Goal: Navigation & Orientation: Find specific page/section

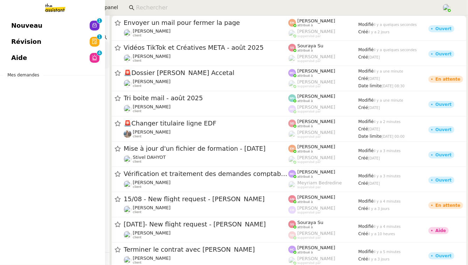
click at [30, 60] on link "Aide 0 1 2 3 4 5 6 7 8 9" at bounding box center [52, 58] width 105 height 16
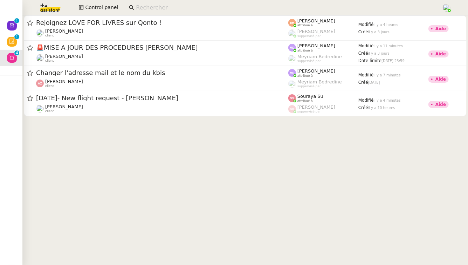
click at [49, 6] on img at bounding box center [45, 7] width 54 height 15
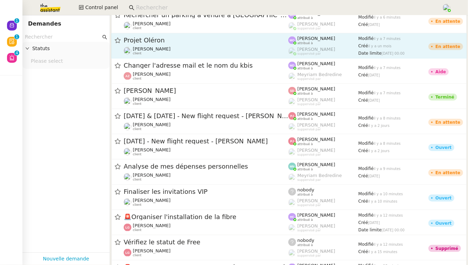
scroll to position [272, 0]
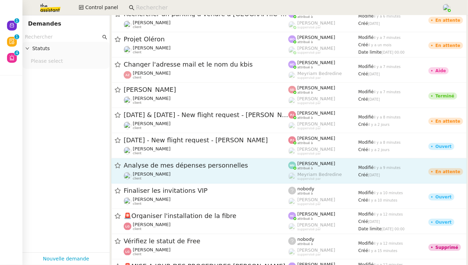
click at [179, 163] on span "Analyse de mes dépenses personnelles" at bounding box center [206, 165] width 165 height 6
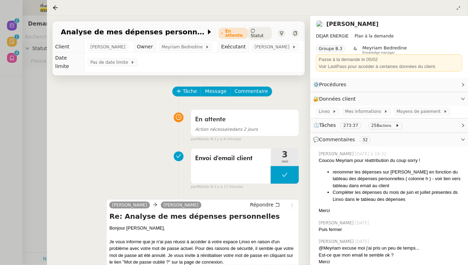
click at [35, 174] on div at bounding box center [234, 132] width 468 height 265
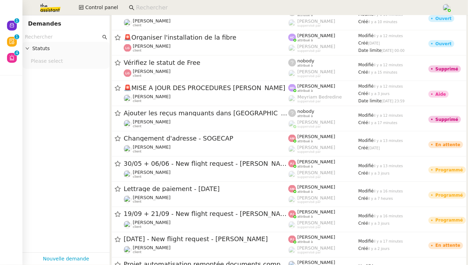
scroll to position [460, 0]
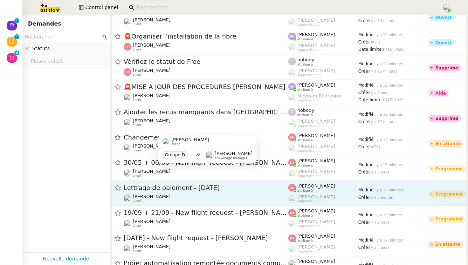
click at [185, 189] on span "Lettrage de paiement - [DATE]" at bounding box center [206, 188] width 165 height 6
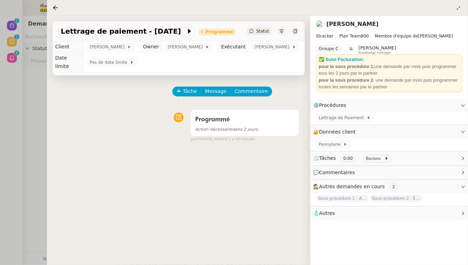
click at [13, 202] on div at bounding box center [234, 132] width 468 height 265
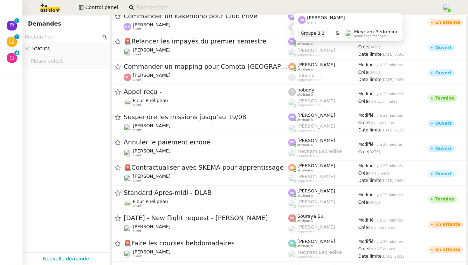
scroll to position [802, 0]
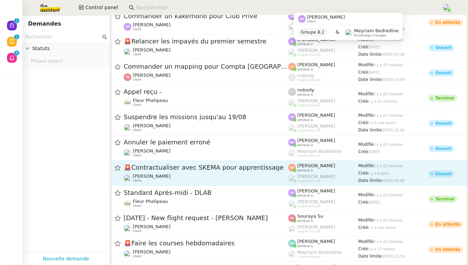
click at [185, 172] on div "🚨 Contractualiser avec SKEMA pour apprentissage [PERSON_NAME] client" at bounding box center [206, 172] width 165 height 19
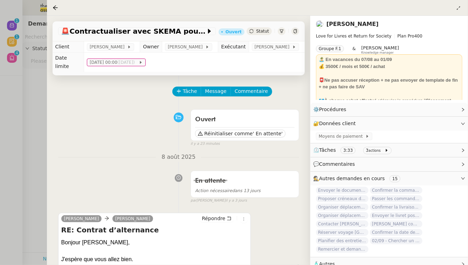
click at [336, 24] on link "[PERSON_NAME]" at bounding box center [352, 24] width 52 height 7
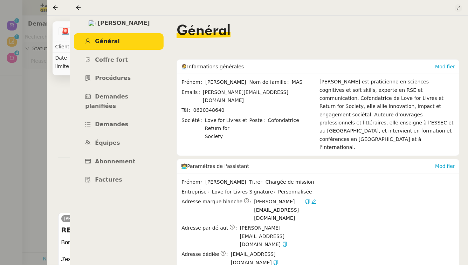
click at [460, 8] on icon at bounding box center [458, 8] width 4 height 4
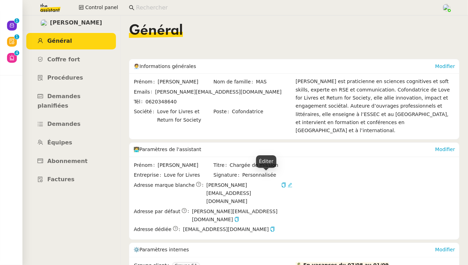
click at [288, 182] on icon at bounding box center [290, 184] width 5 height 5
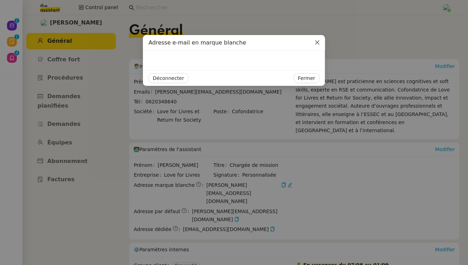
click at [319, 46] on span "Close" at bounding box center [317, 42] width 15 height 15
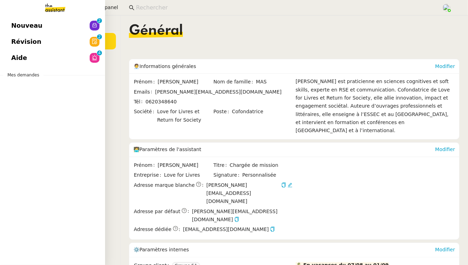
click at [40, 44] on link "Révision 0 1 2 3 4 5 6 7 8 9" at bounding box center [52, 42] width 105 height 16
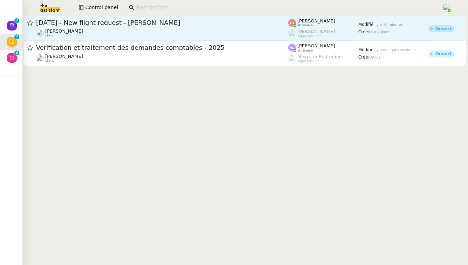
click at [236, 19] on div "[DATE] - New flight request - [PERSON_NAME]" at bounding box center [162, 23] width 252 height 8
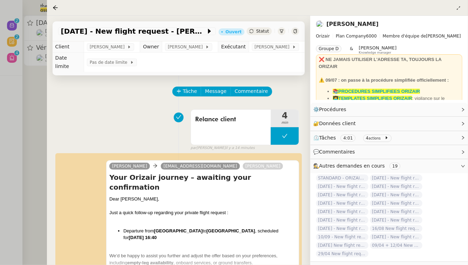
click at [44, 96] on div at bounding box center [234, 132] width 468 height 265
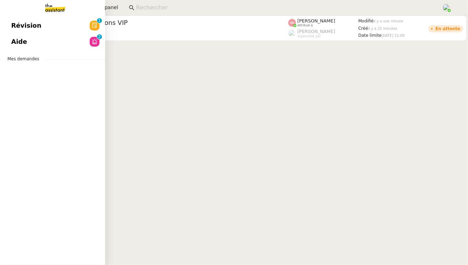
click at [53, 34] on link "Aide 0 1 2 3 4 5 6 7 8 9" at bounding box center [52, 42] width 105 height 16
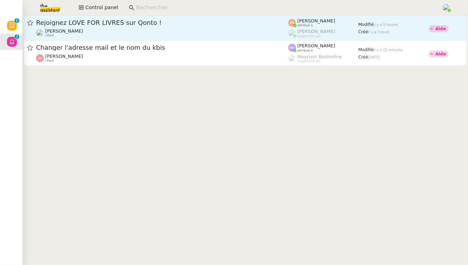
click at [128, 26] on div "Rejoignez LOVE FOR LIVRES sur Qonto !" at bounding box center [162, 23] width 252 height 8
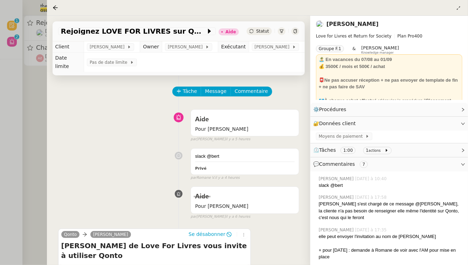
click at [28, 81] on div at bounding box center [234, 132] width 468 height 265
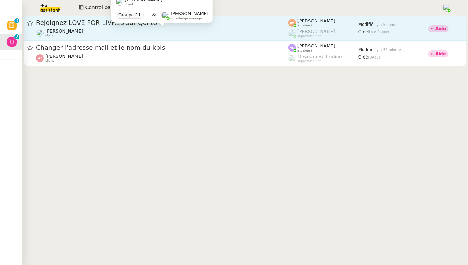
click at [90, 32] on div "[PERSON_NAME] MAS client" at bounding box center [162, 32] width 252 height 9
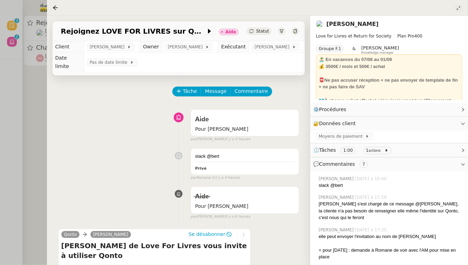
click at [459, 7] on icon at bounding box center [458, 8] width 4 height 4
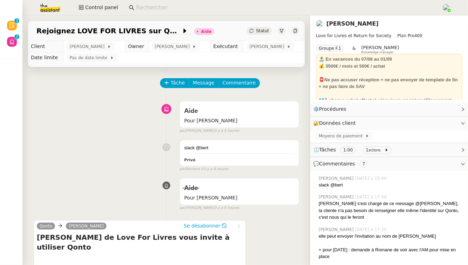
click at [347, 23] on link "[PERSON_NAME]" at bounding box center [352, 23] width 52 height 7
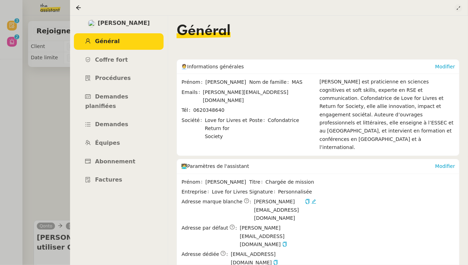
click at [460, 8] on icon at bounding box center [458, 8] width 4 height 4
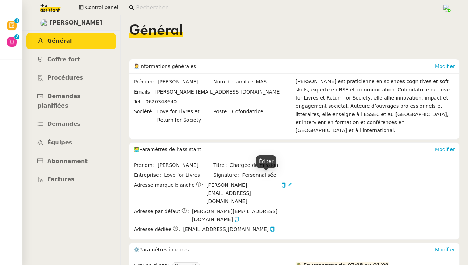
click at [288, 182] on icon at bounding box center [290, 184] width 5 height 5
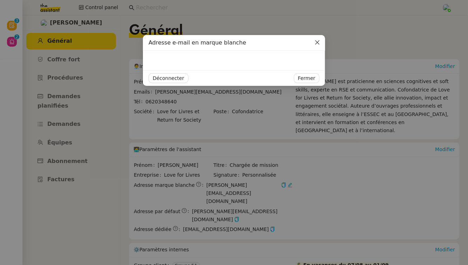
click at [320, 42] on span "Close" at bounding box center [317, 42] width 15 height 15
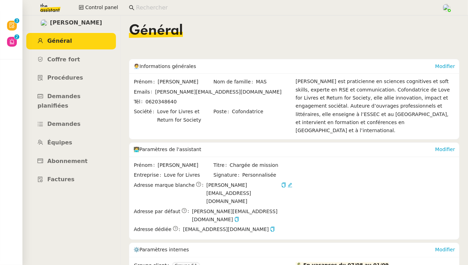
click at [145, 6] on input at bounding box center [285, 7] width 299 height 9
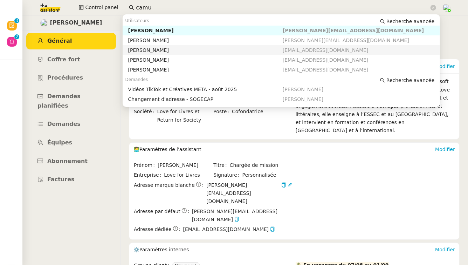
click at [198, 51] on div "[PERSON_NAME]" at bounding box center [205, 50] width 154 height 6
type input "camu"
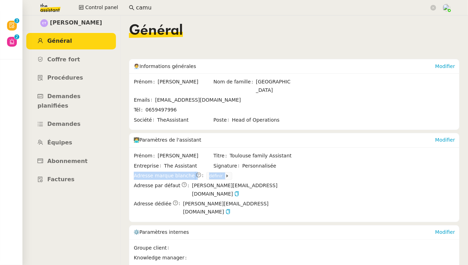
drag, startPoint x: 134, startPoint y: 167, endPoint x: 234, endPoint y: 168, distance: 99.8
click at [234, 172] on div "Adresse marque blanche définir" at bounding box center [213, 176] width 159 height 8
click at [234, 172] on span "définir" at bounding box center [249, 176] width 86 height 8
click at [225, 174] on icon at bounding box center [227, 176] width 4 height 4
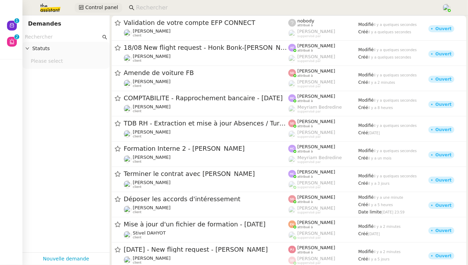
click at [103, 5] on span "Control panel" at bounding box center [101, 8] width 33 height 8
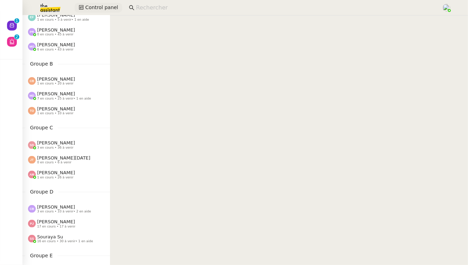
scroll to position [43, 0]
click at [68, 220] on span "[PERSON_NAME]" at bounding box center [56, 220] width 38 height 5
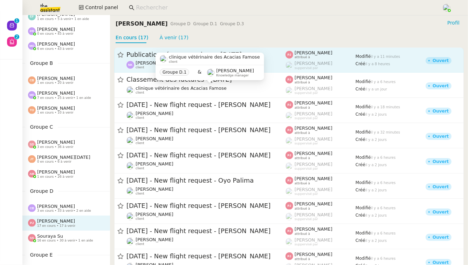
click at [260, 55] on span "Publication réseaux sociaux - 11 août 2025" at bounding box center [205, 54] width 159 height 6
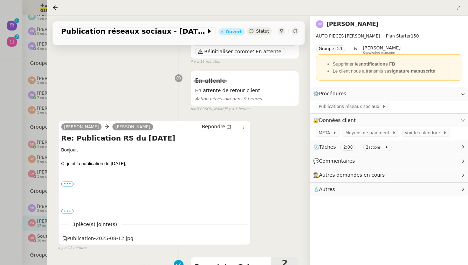
scroll to position [82, 0]
click at [13, 176] on div at bounding box center [234, 132] width 468 height 265
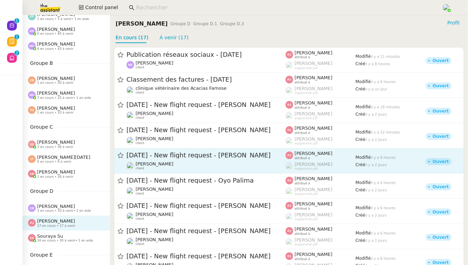
click at [211, 158] on span "[DATE] - New flight request - [PERSON_NAME]" at bounding box center [205, 155] width 159 height 6
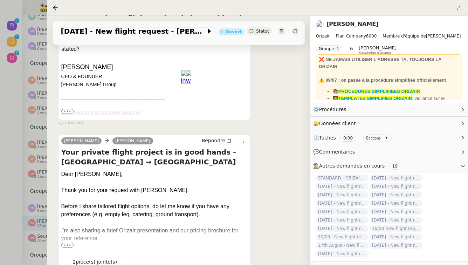
scroll to position [191, 0]
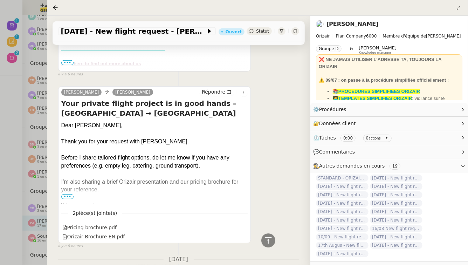
click at [33, 173] on div at bounding box center [234, 132] width 468 height 265
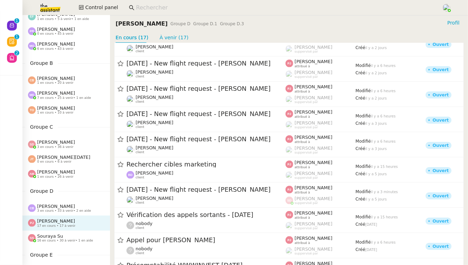
scroll to position [230, 0]
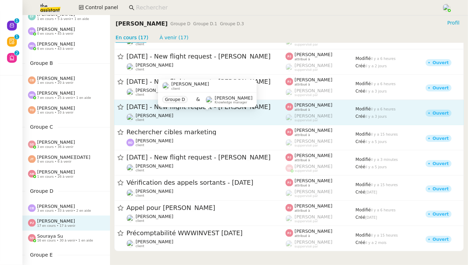
click at [276, 117] on div "Louis Frei client" at bounding box center [205, 117] width 159 height 9
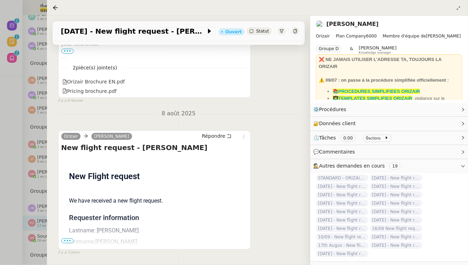
scroll to position [219, 0]
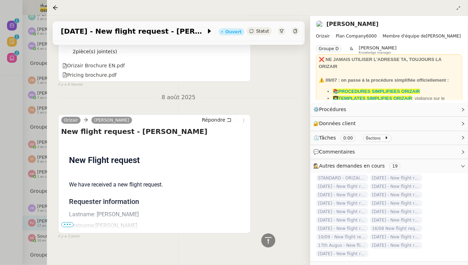
click at [41, 196] on div at bounding box center [234, 132] width 468 height 265
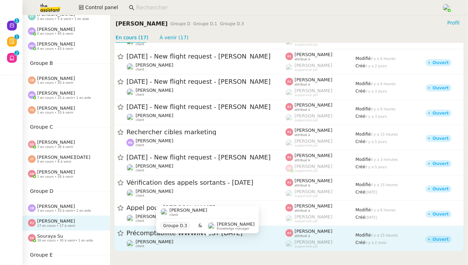
click at [206, 225] on div "Paul WEIBEL client" at bounding box center [205, 243] width 159 height 9
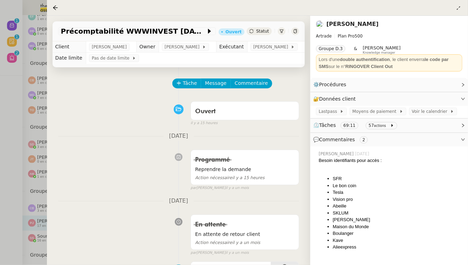
click at [0, 140] on div at bounding box center [234, 132] width 468 height 265
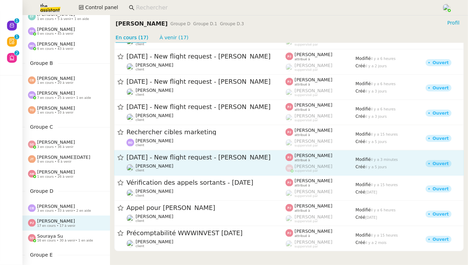
click at [173, 163] on div "Louis Frei client" at bounding box center [205, 167] width 159 height 9
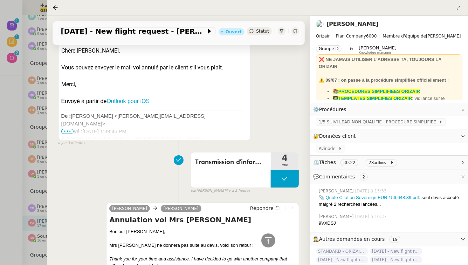
scroll to position [173, 0]
click at [39, 194] on div at bounding box center [234, 132] width 468 height 265
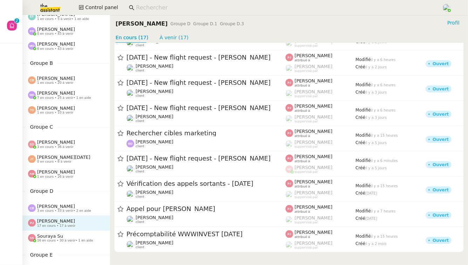
scroll to position [204, 0]
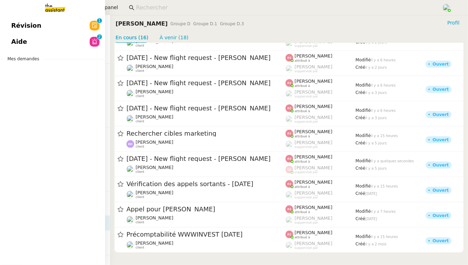
click at [30, 41] on link "Aide 0 1 2 3 4 5 6 7 8 9" at bounding box center [52, 42] width 105 height 16
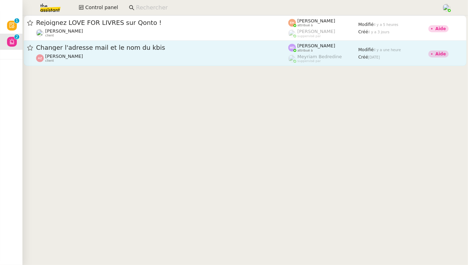
click at [202, 46] on span "Changer l'adresse mail et le nom du kbis" at bounding box center [162, 47] width 252 height 6
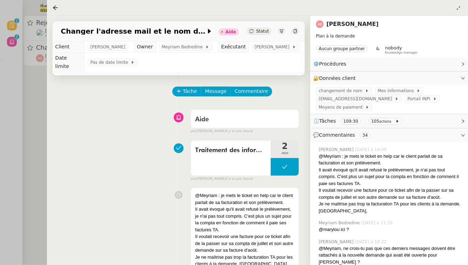
click at [33, 145] on div at bounding box center [234, 132] width 468 height 265
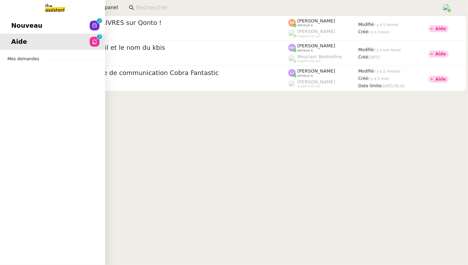
click at [31, 26] on span "Nouveau" at bounding box center [26, 25] width 31 height 11
